Goal: Task Accomplishment & Management: Use online tool/utility

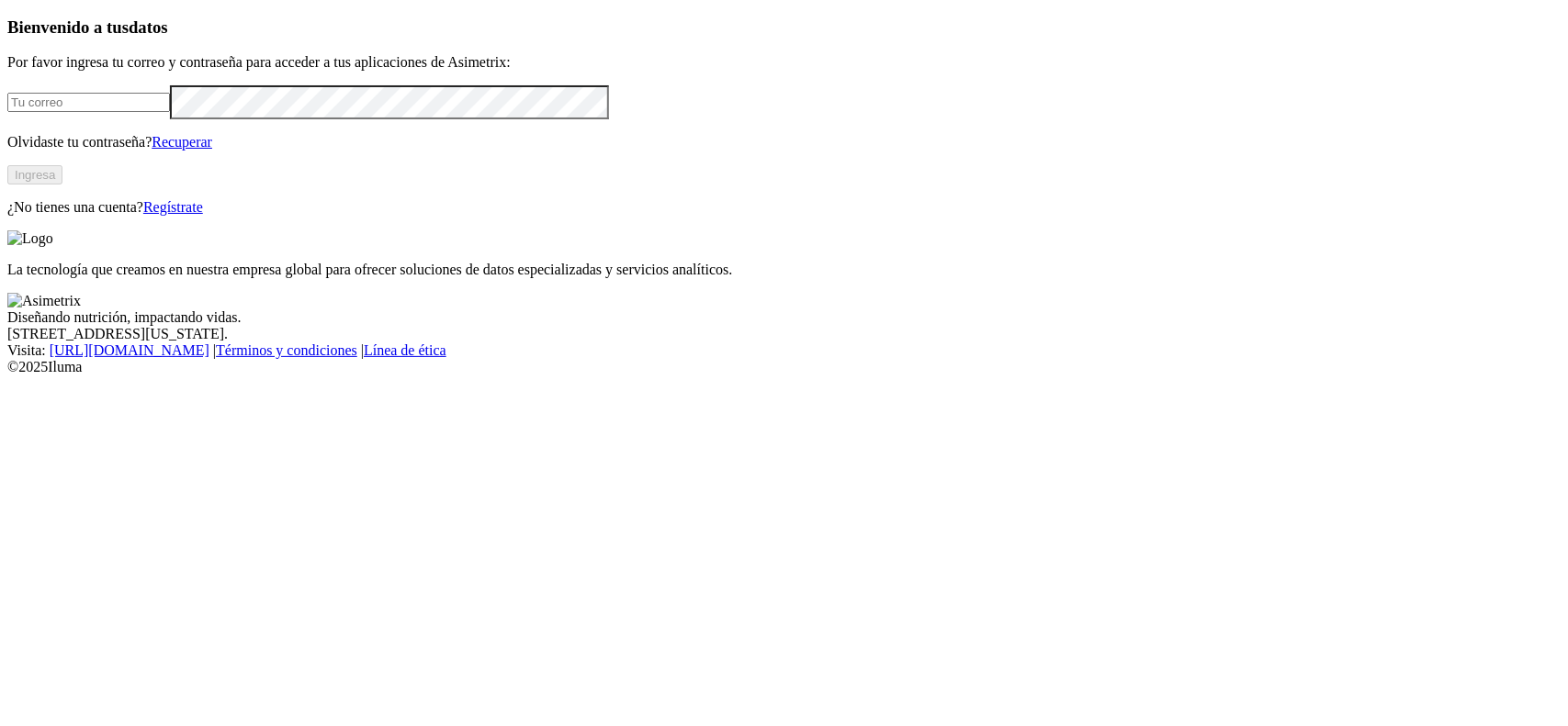
type input "[PERSON_NAME][EMAIL_ADDRESS][DOMAIN_NAME]"
click at [62, 185] on button "Ingresa" at bounding box center [35, 175] width 55 height 19
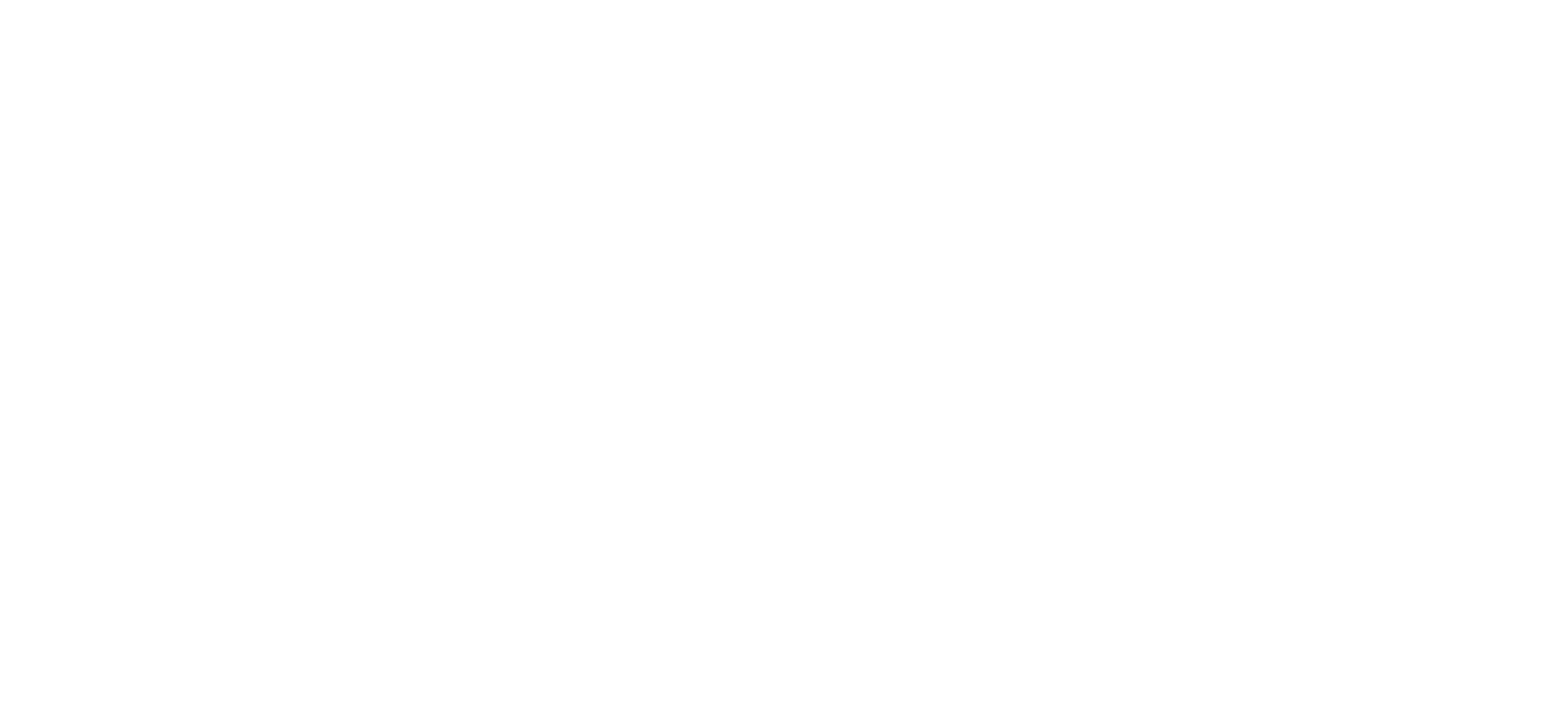
drag, startPoint x: 1451, startPoint y: 25, endPoint x: 1389, endPoint y: 27, distance: 62.0
